Goal: Task Accomplishment & Management: Manage account settings

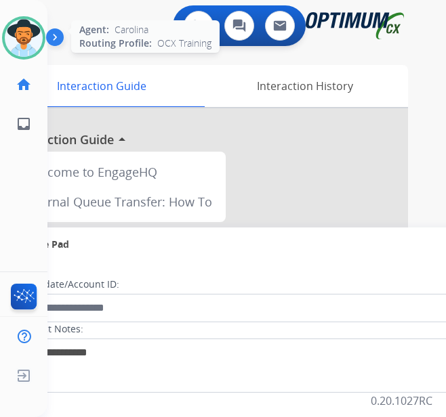
drag, startPoint x: 4, startPoint y: 51, endPoint x: 27, endPoint y: 41, distance: 25.2
click at [4, 51] on div "Agent: [PERSON_NAME] Profile: OCX Training" at bounding box center [23, 37] width 43 height 43
click at [27, 41] on img at bounding box center [24, 38] width 38 height 38
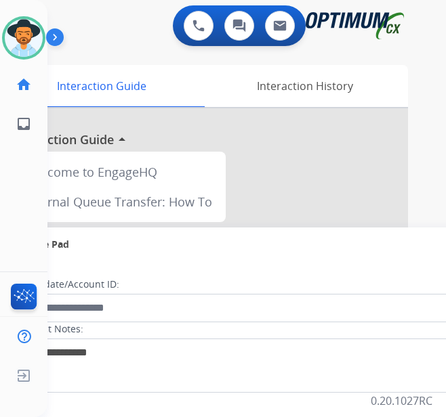
scroll to position [186, 0]
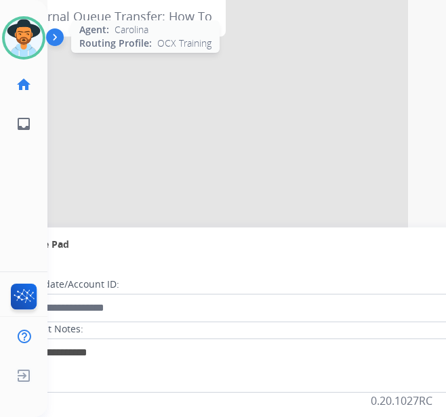
click at [32, 54] on img at bounding box center [24, 38] width 38 height 38
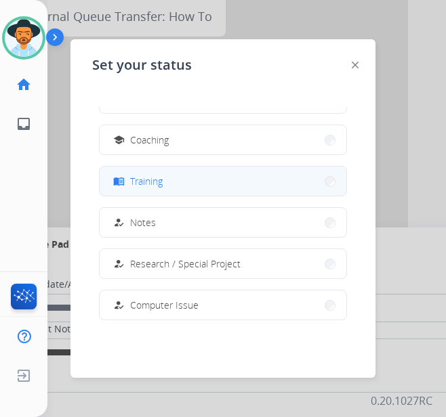
scroll to position [203, 0]
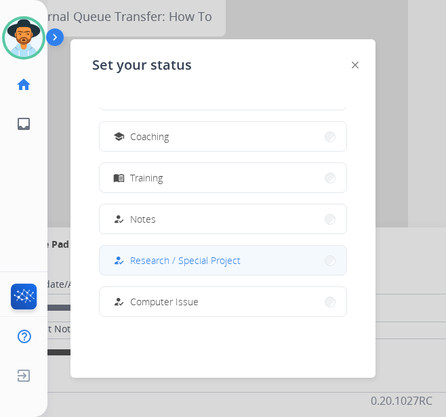
click at [190, 252] on button "how_to_reg Research / Special Project" at bounding box center [223, 260] width 246 height 29
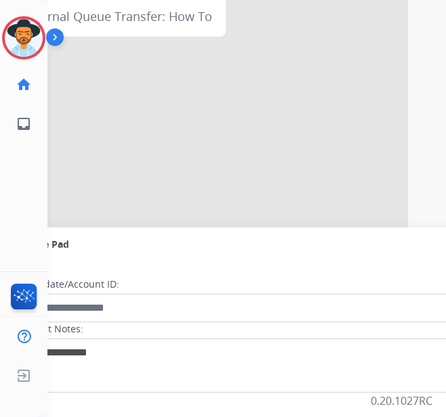
scroll to position [11, 0]
